Goal: Task Accomplishment & Management: Complete application form

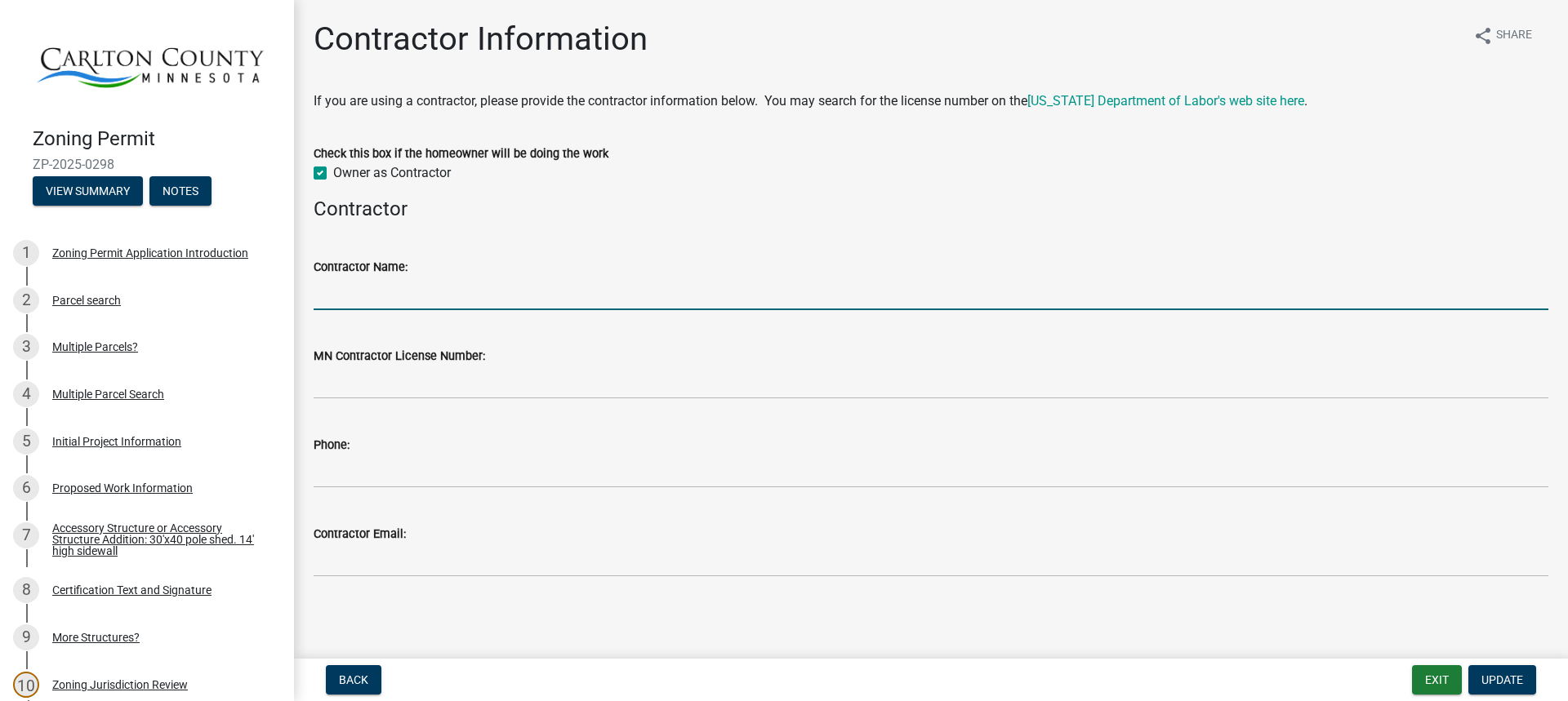
scroll to position [2, 0]
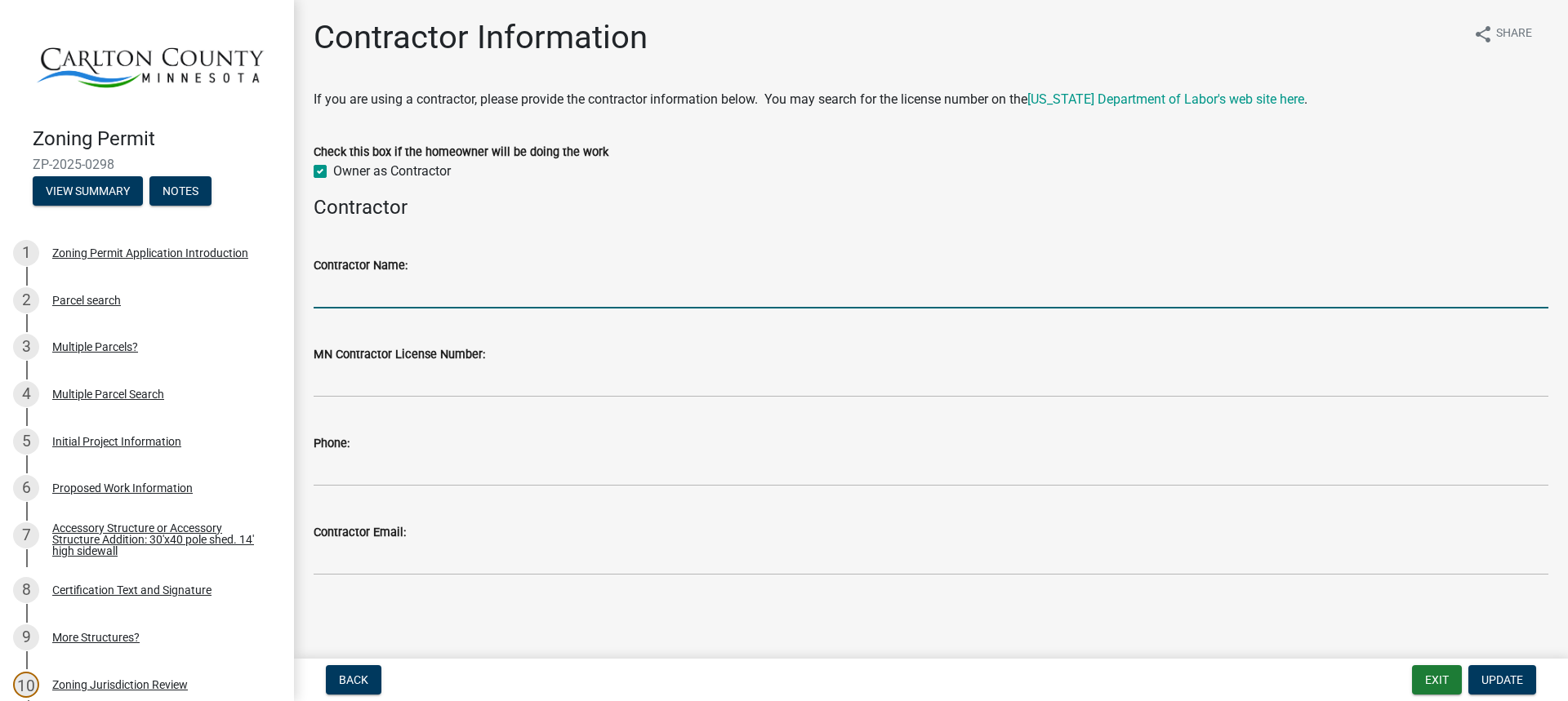
click at [458, 291] on input "Contractor Name:" at bounding box center [931, 292] width 1235 height 33
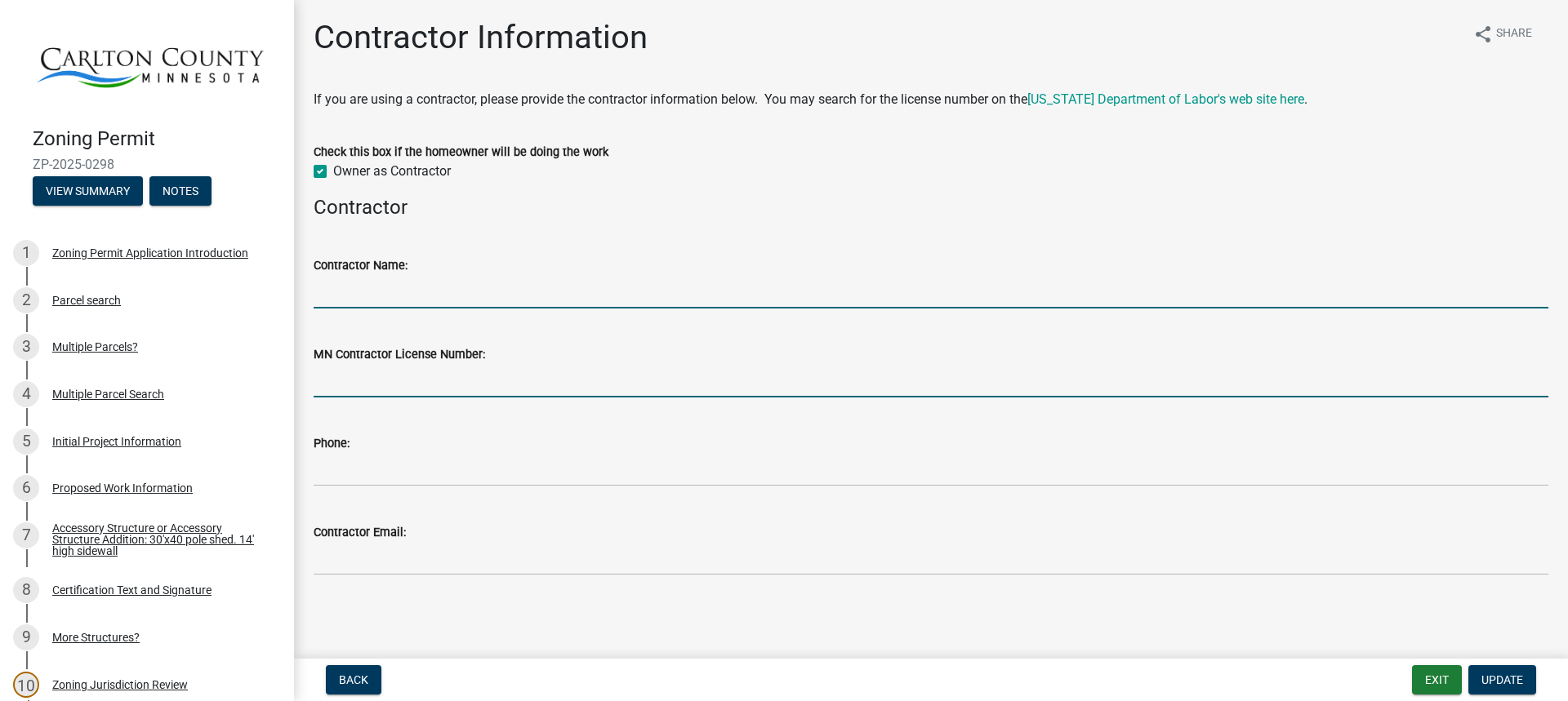
click at [411, 380] on input "MN Contractor License Number:" at bounding box center [931, 381] width 1235 height 33
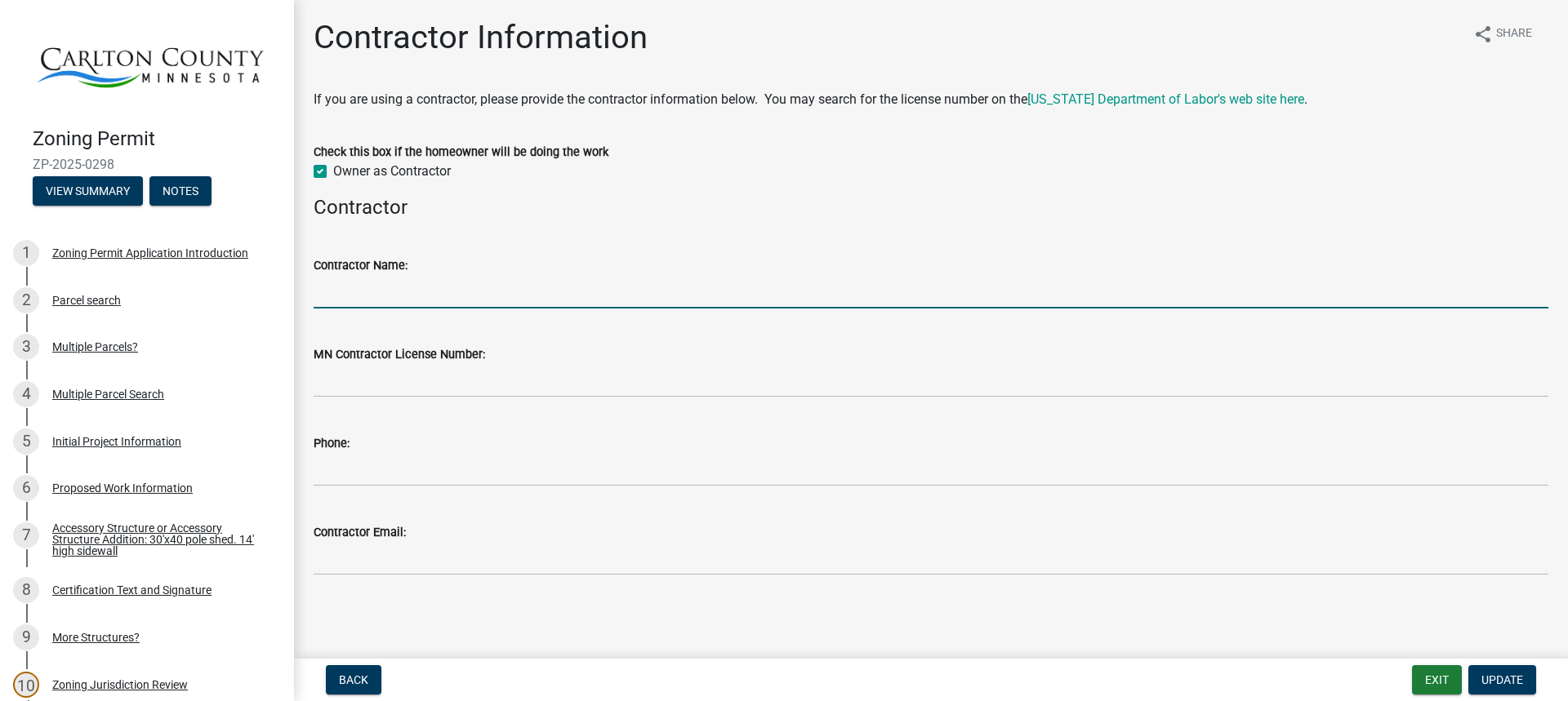
click at [438, 293] on input "Contractor Name:" at bounding box center [931, 292] width 1235 height 33
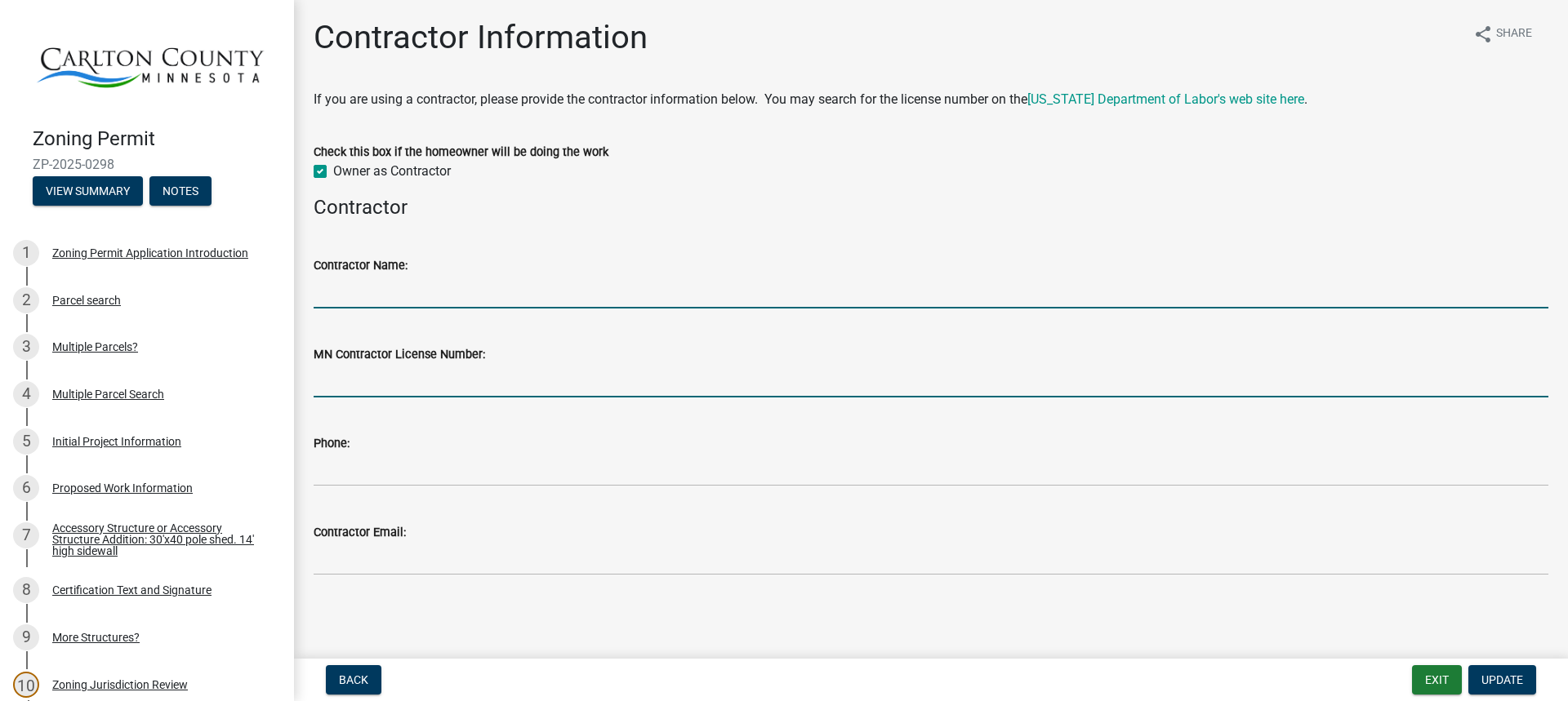
click at [437, 381] on input "MN Contractor License Number:" at bounding box center [931, 381] width 1235 height 33
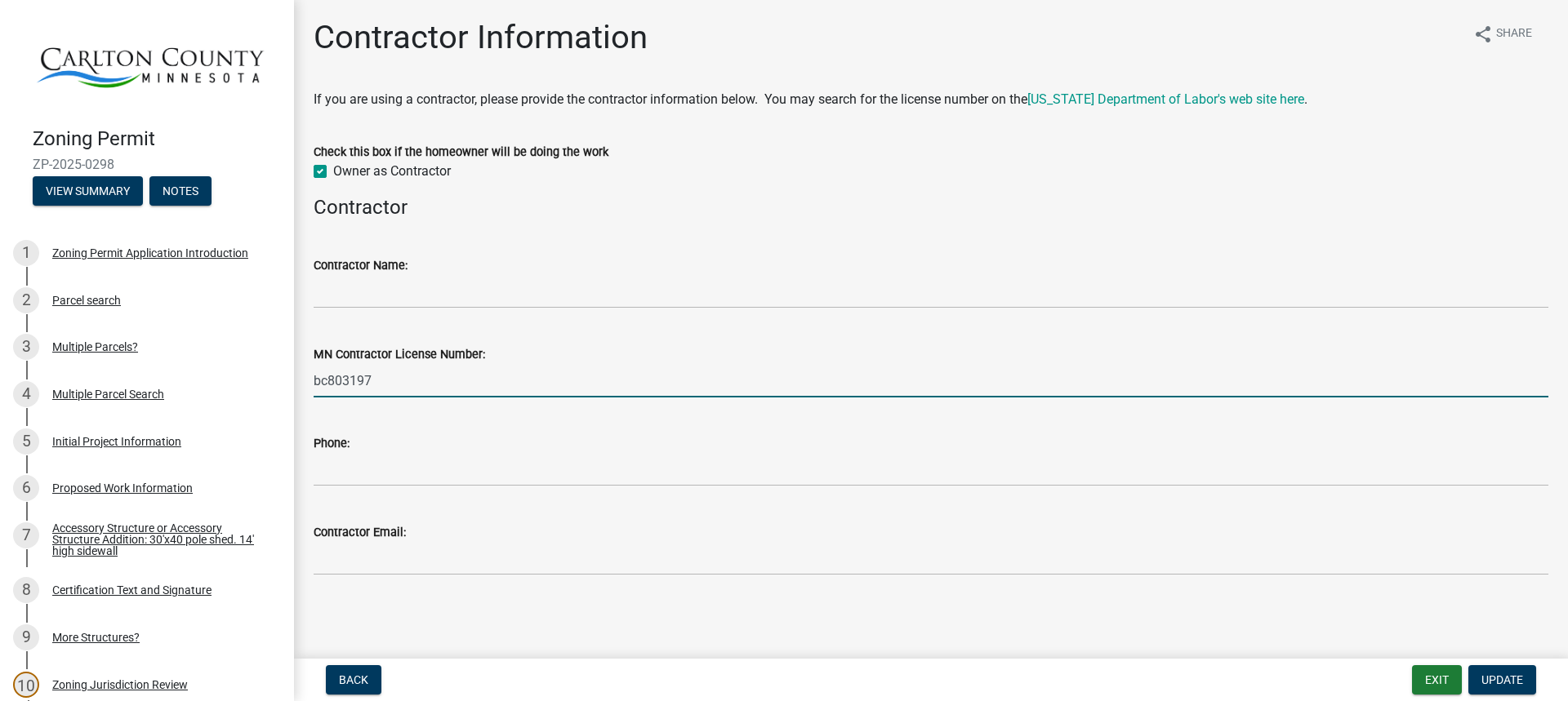
type input "bc803197"
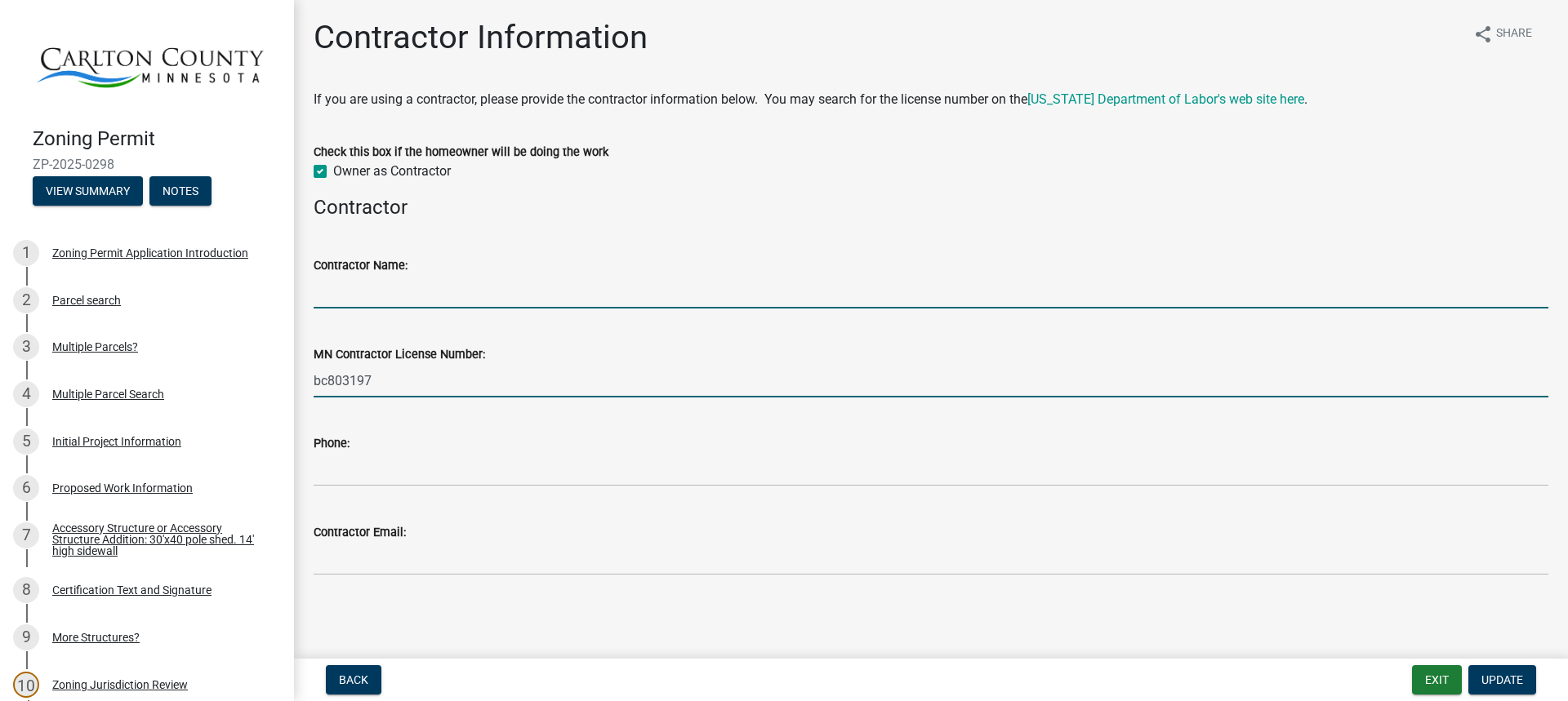
click at [394, 296] on input "Contractor Name:" at bounding box center [931, 292] width 1235 height 33
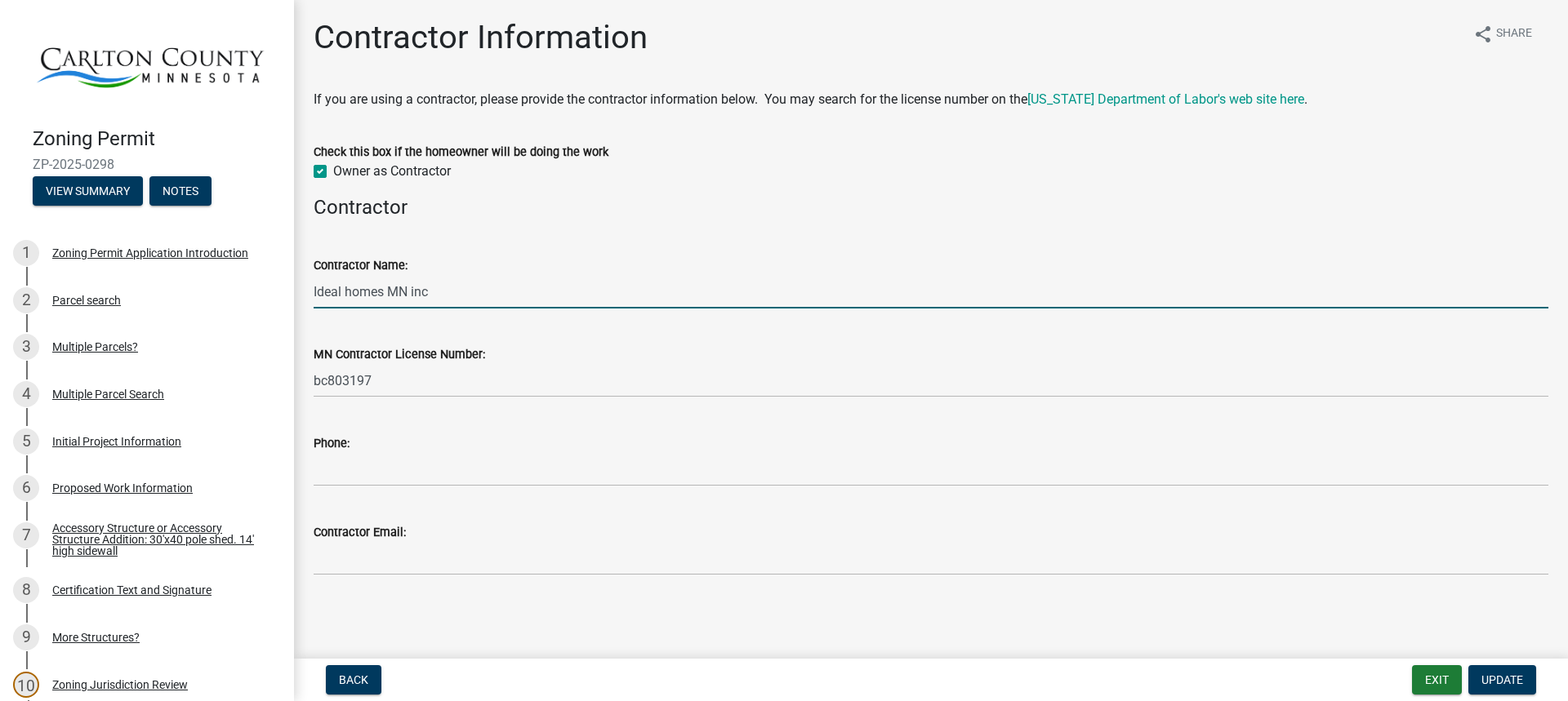
type input "Ideal homes MN inc"
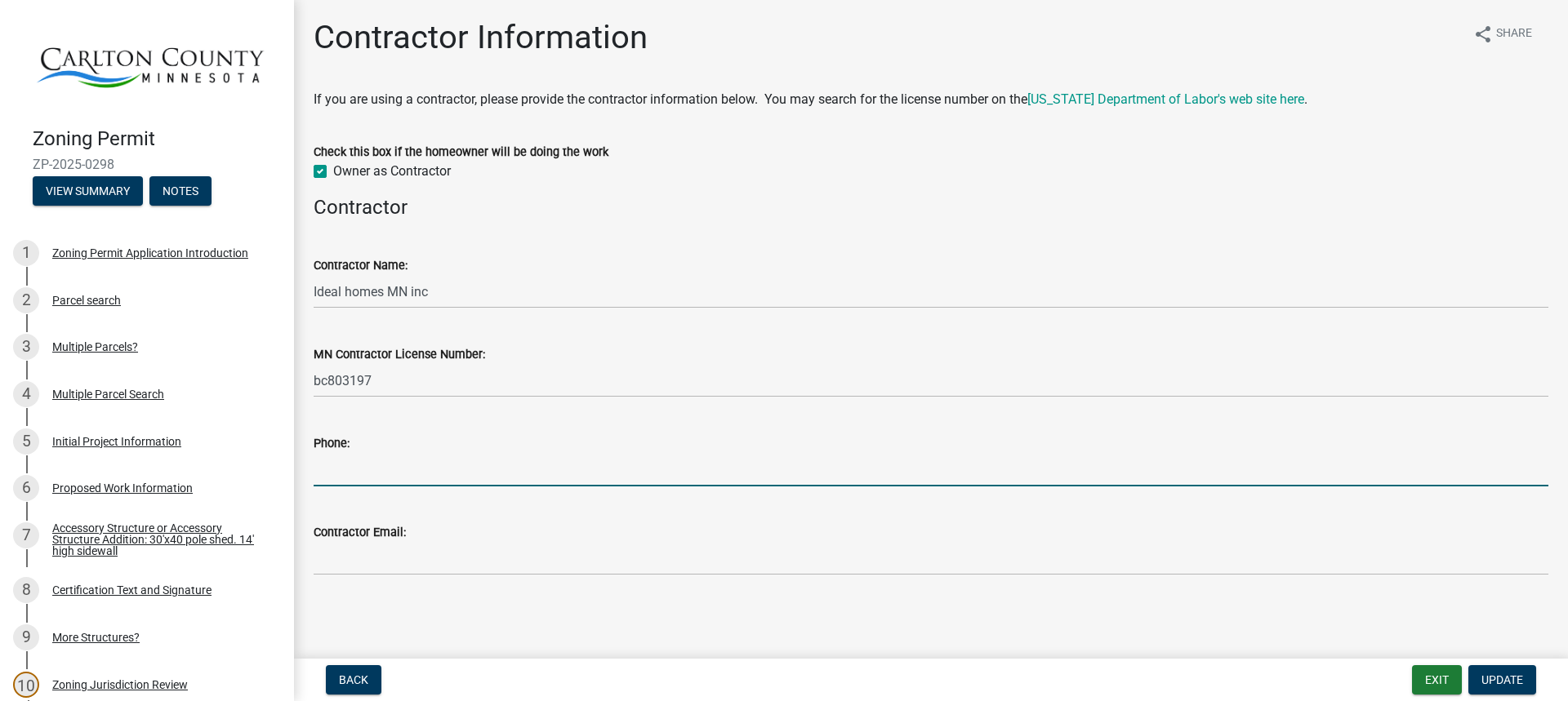
click at [434, 471] on input "Phone:" at bounding box center [931, 470] width 1235 height 33
type input "[PHONE_NUMBER]"
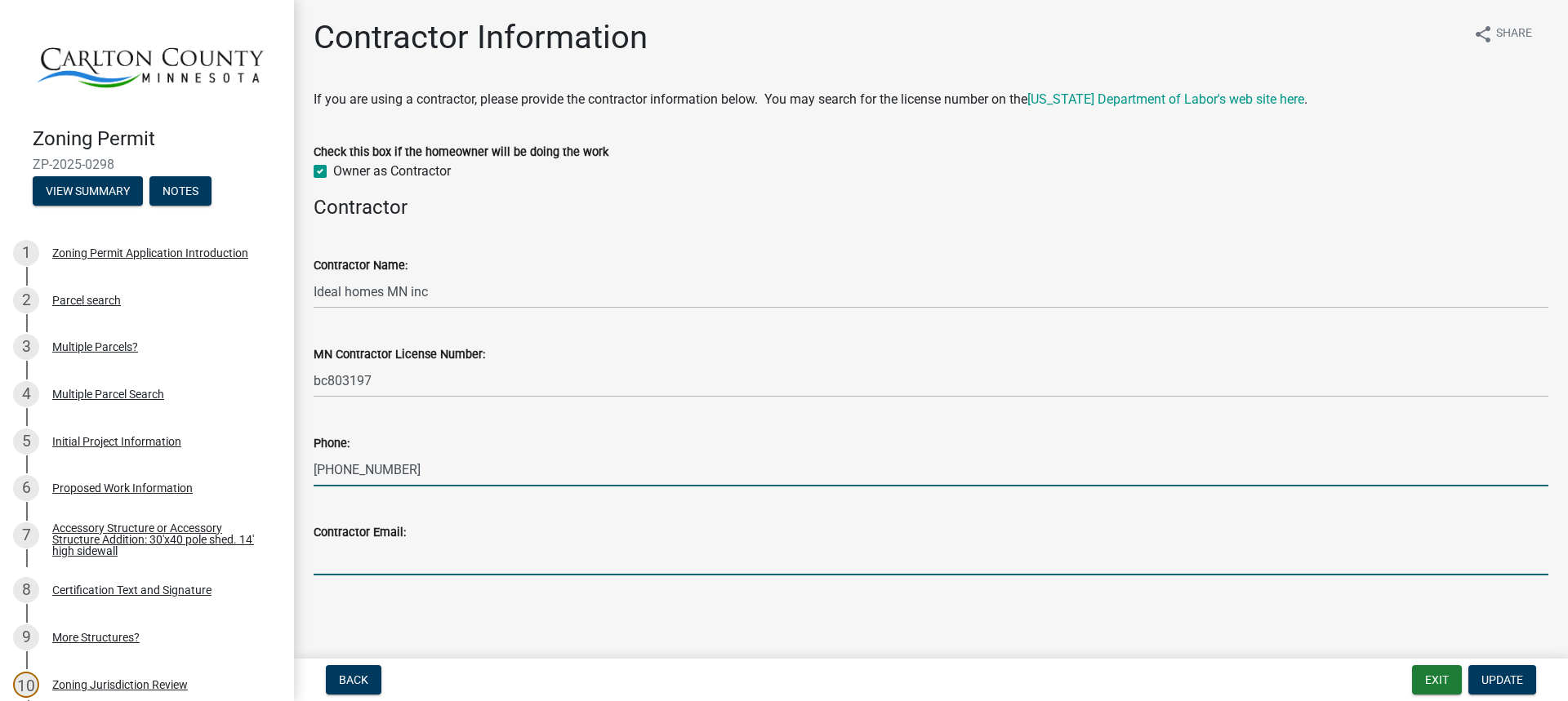
click at [376, 556] on input "Contractor Email:" at bounding box center [931, 559] width 1235 height 33
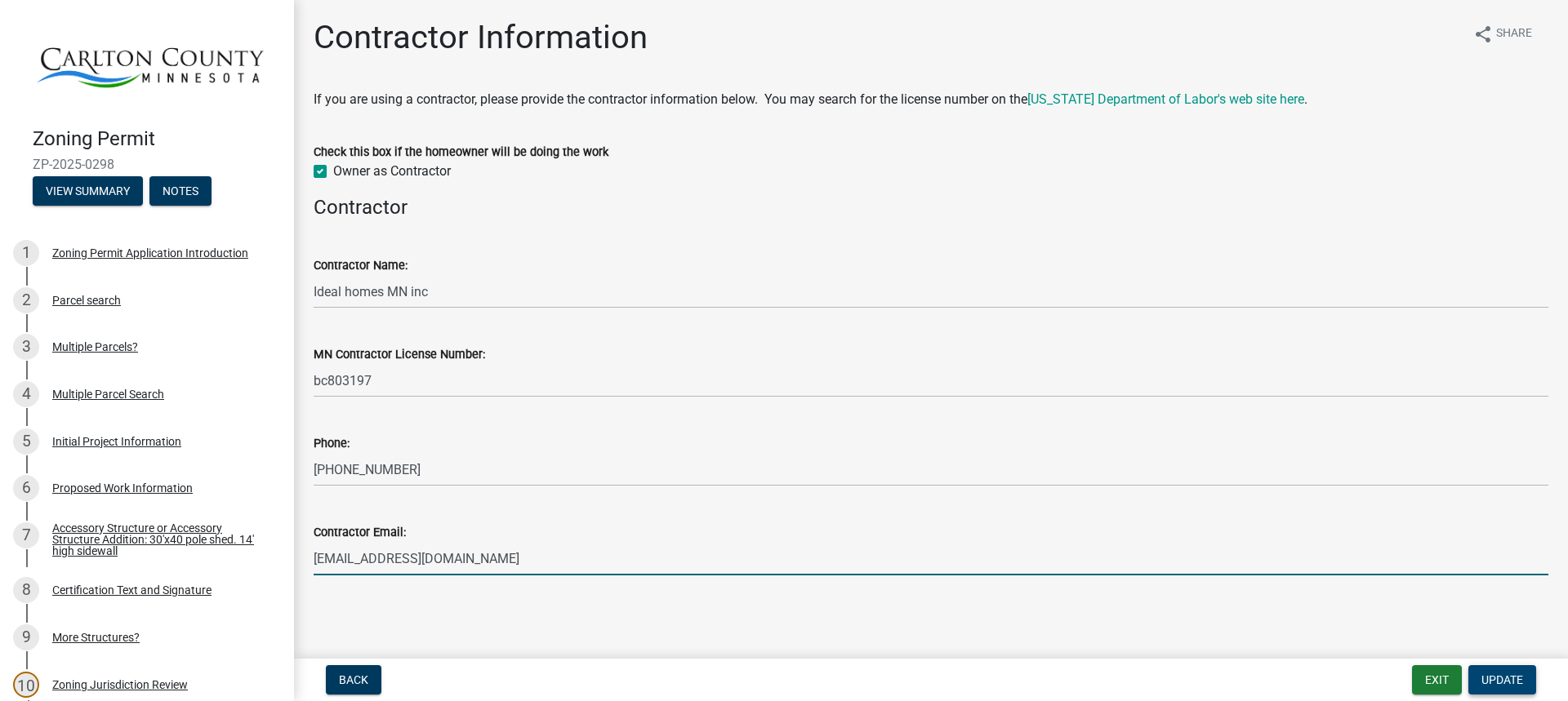
type input "[EMAIL_ADDRESS][DOMAIN_NAME]"
click at [1518, 675] on span "Update" at bounding box center [1502, 680] width 42 height 13
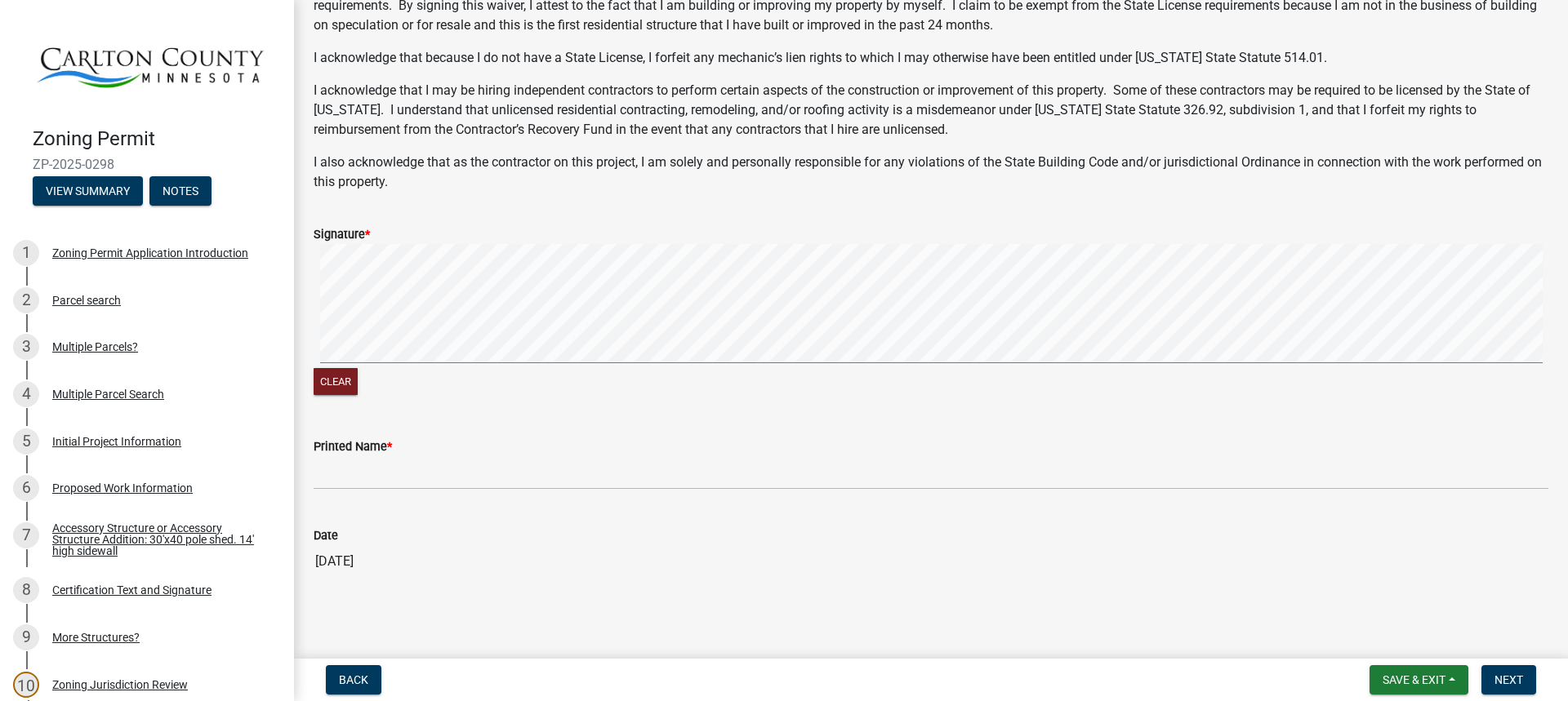
scroll to position [301, 0]
click at [346, 379] on button "Clear" at bounding box center [336, 379] width 44 height 27
click at [367, 678] on span "Back" at bounding box center [353, 680] width 30 height 13
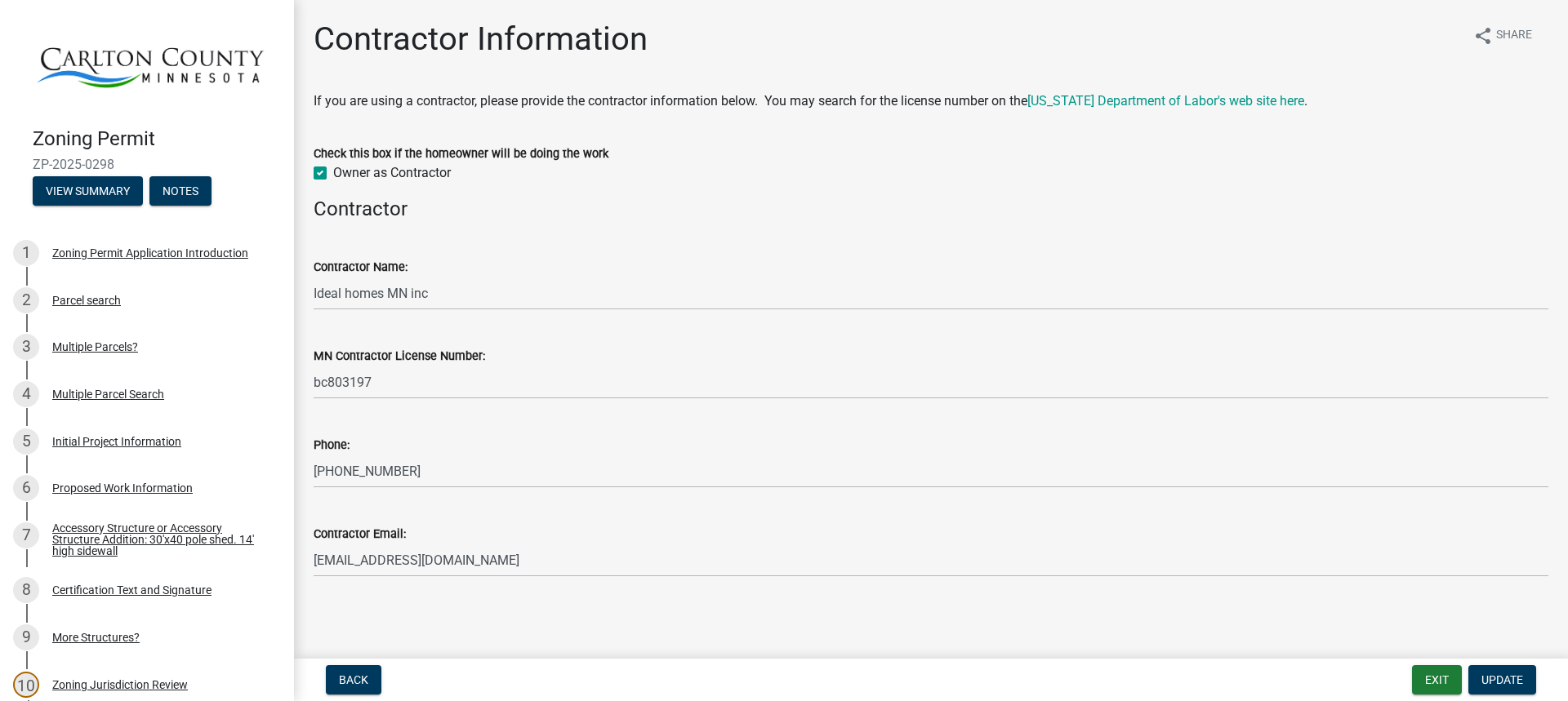
click at [333, 174] on label "Owner as Contractor" at bounding box center [391, 173] width 117 height 19
click at [333, 174] on input "Owner as Contractor" at bounding box center [338, 168] width 10 height 10
checkbox input "false"
click at [1504, 673] on span "Update" at bounding box center [1502, 680] width 42 height 13
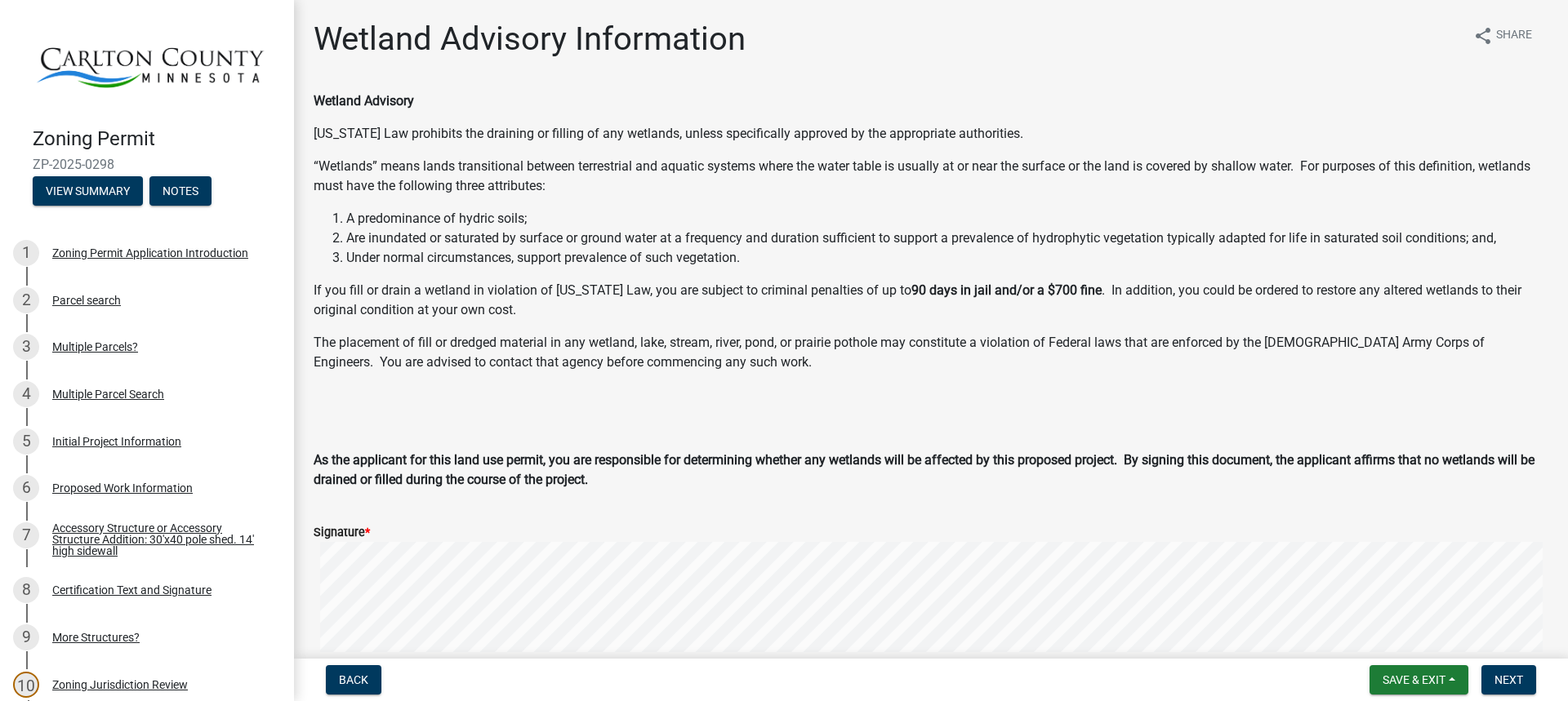
scroll to position [81, 0]
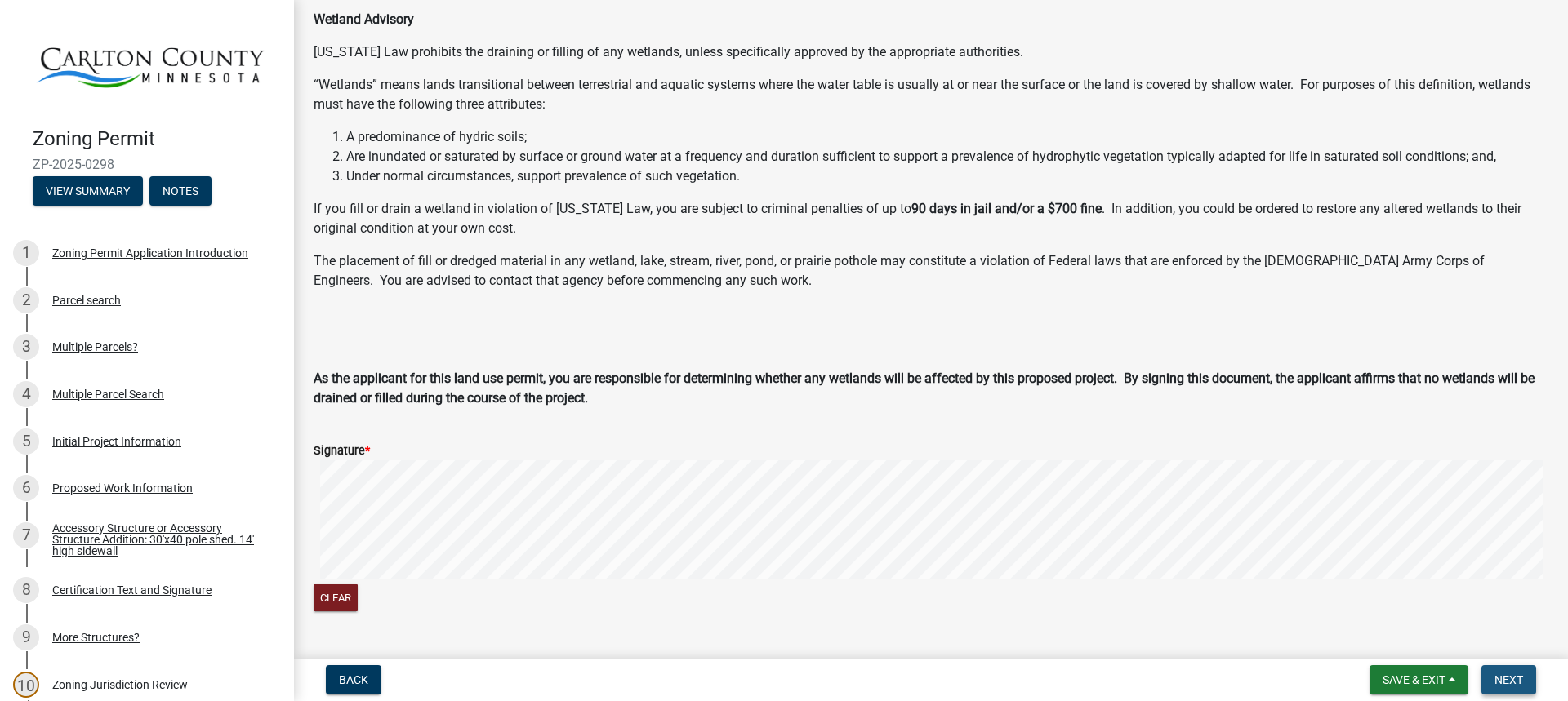
click at [1500, 681] on span "Next" at bounding box center [1509, 680] width 29 height 13
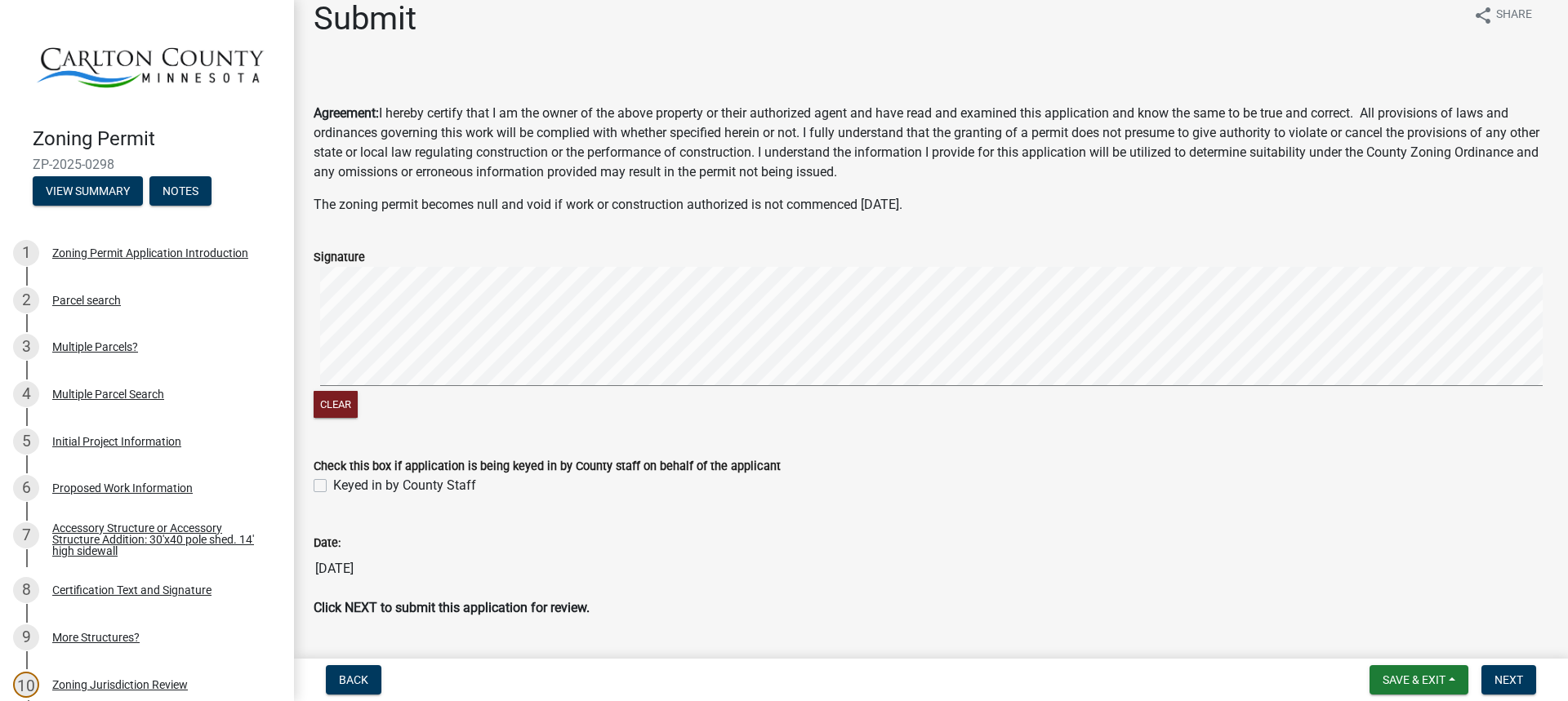
scroll to position [0, 0]
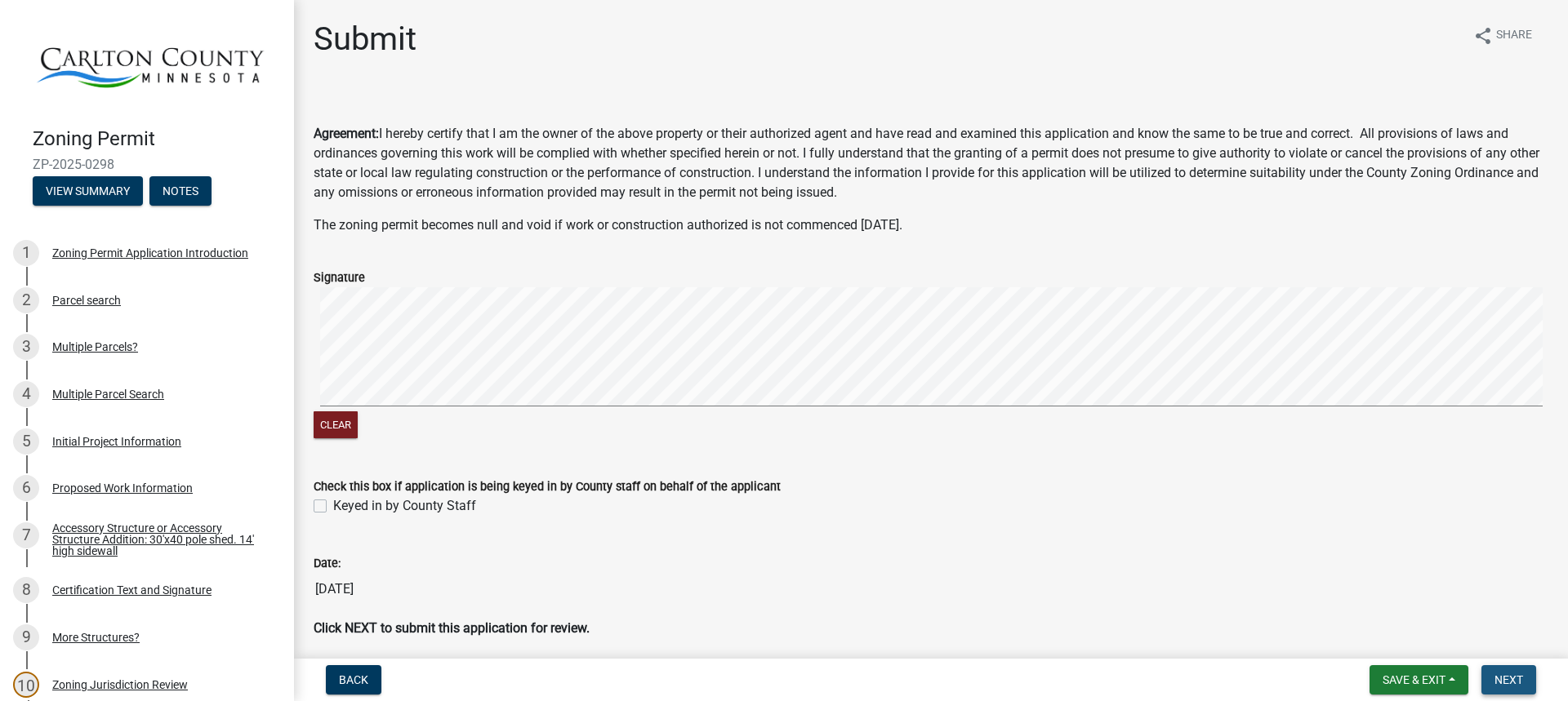
click at [1521, 676] on span "Next" at bounding box center [1509, 680] width 29 height 13
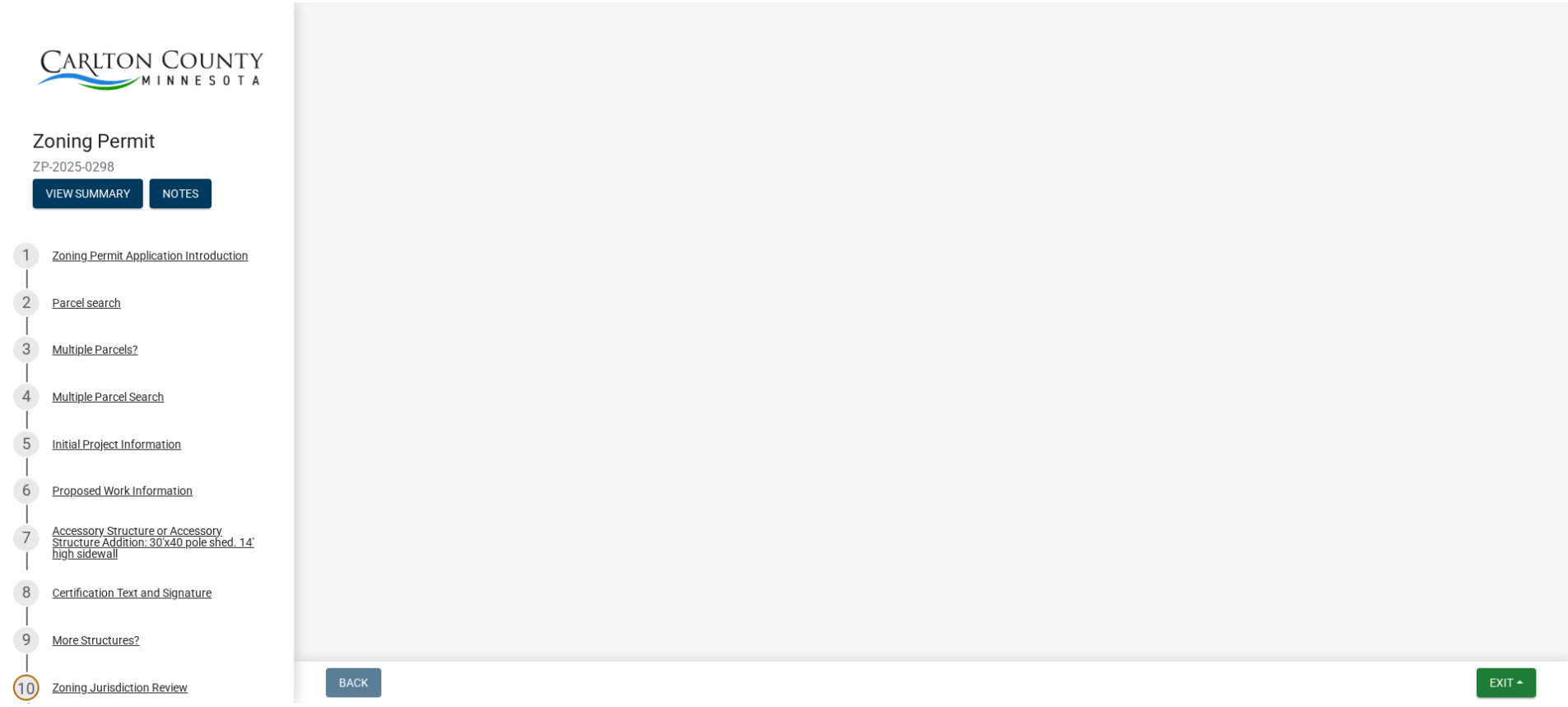
scroll to position [906, 0]
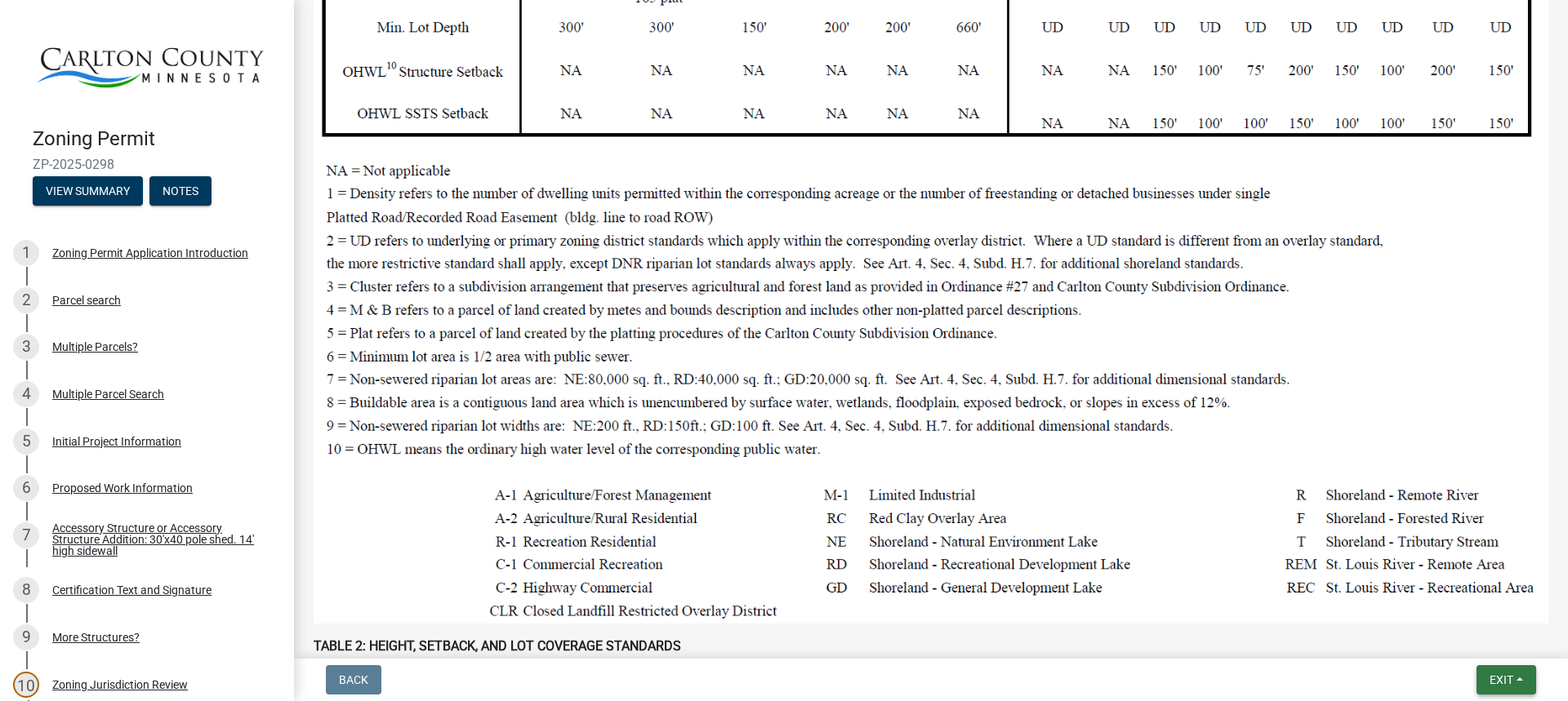
click at [1512, 673] on span "Exit" at bounding box center [1502, 680] width 24 height 13
click at [1473, 626] on button "Save & Exit" at bounding box center [1471, 637] width 130 height 39
